Goal: Task Accomplishment & Management: Complete application form

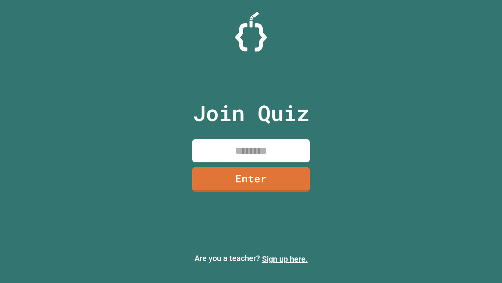
click at [285, 259] on link "Sign up here." at bounding box center [285, 258] width 46 height 9
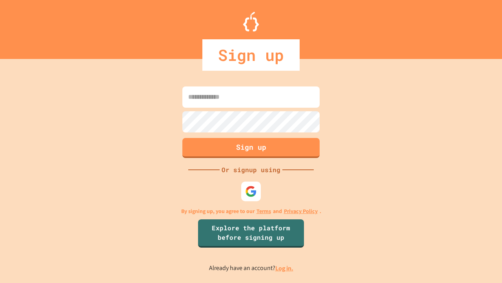
click at [285, 268] on link "Log in." at bounding box center [285, 268] width 18 height 8
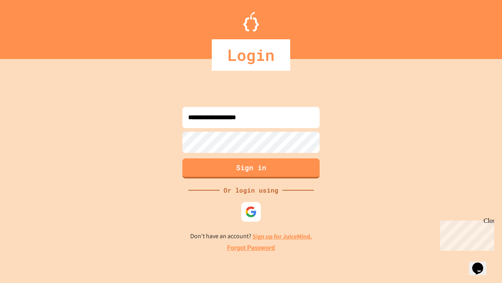
type input "**********"
